Goal: Task Accomplishment & Management: Manage account settings

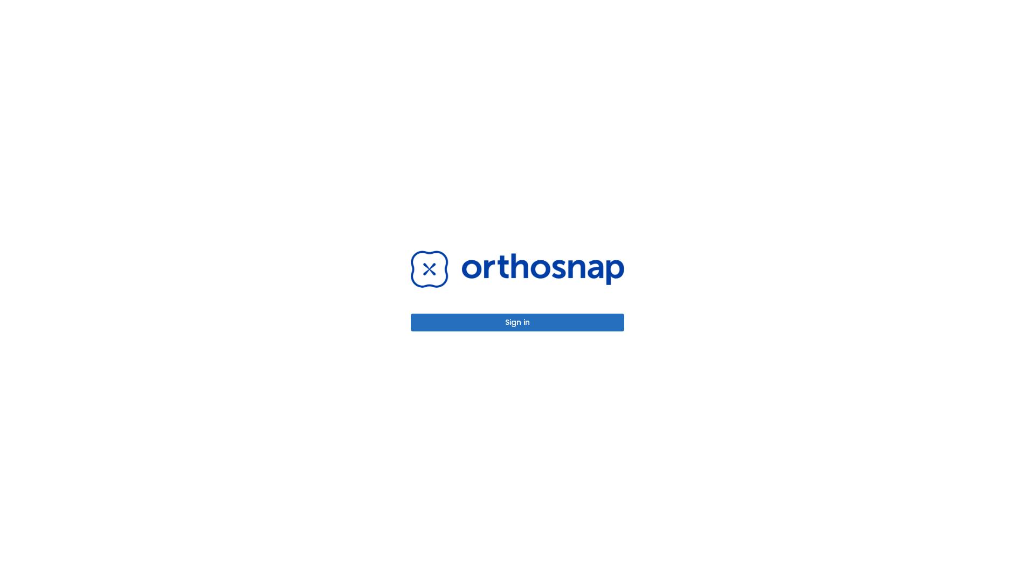
click at [517, 322] on button "Sign in" at bounding box center [517, 323] width 213 height 18
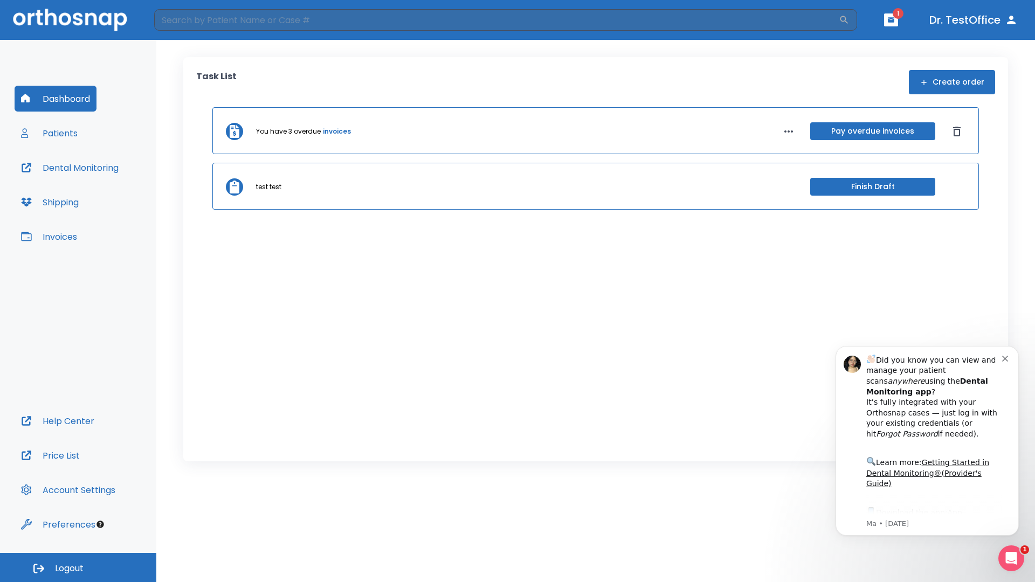
click at [78, 568] on span "Logout" at bounding box center [69, 569] width 29 height 12
